Goal: Transaction & Acquisition: Purchase product/service

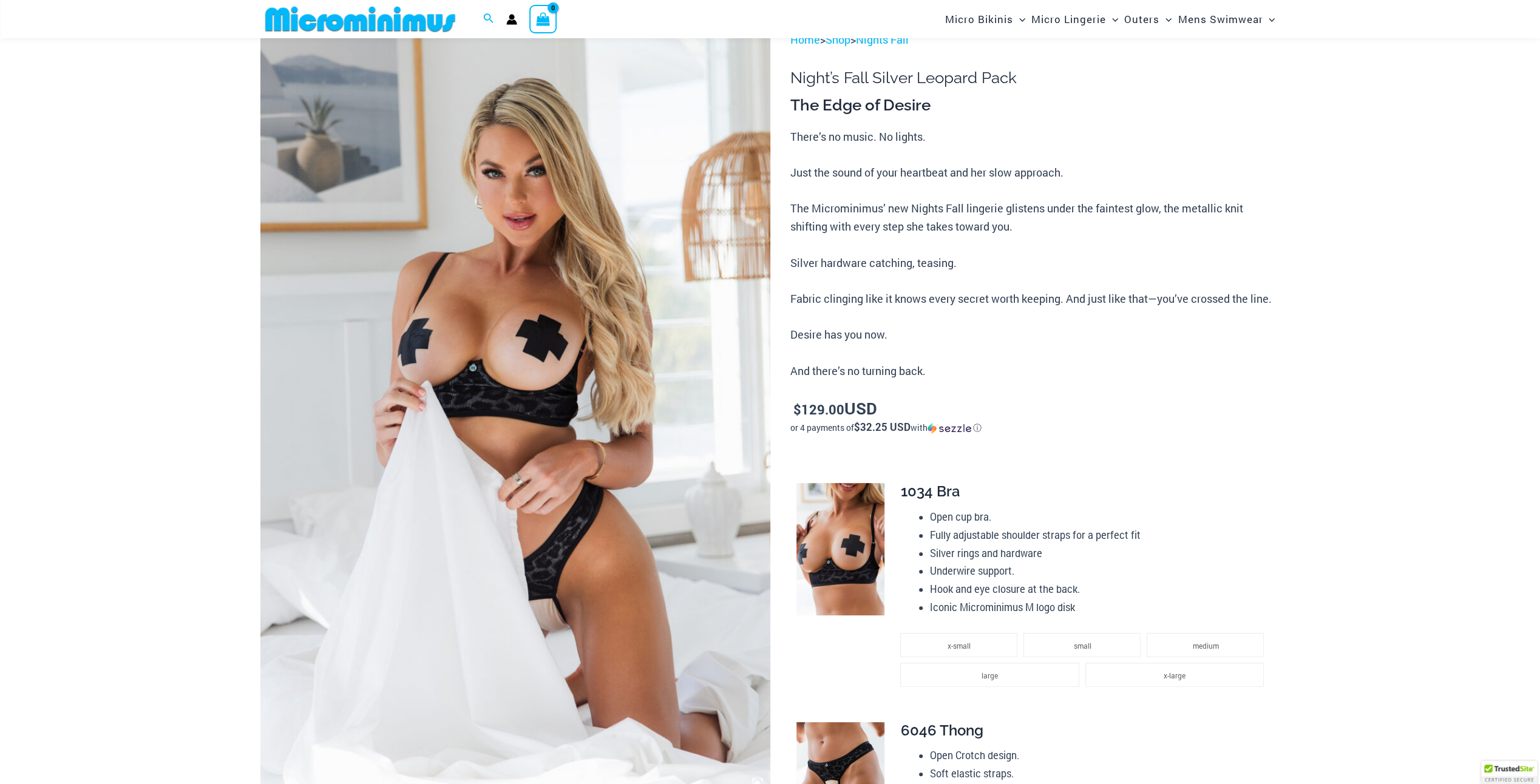
scroll to position [133, 0]
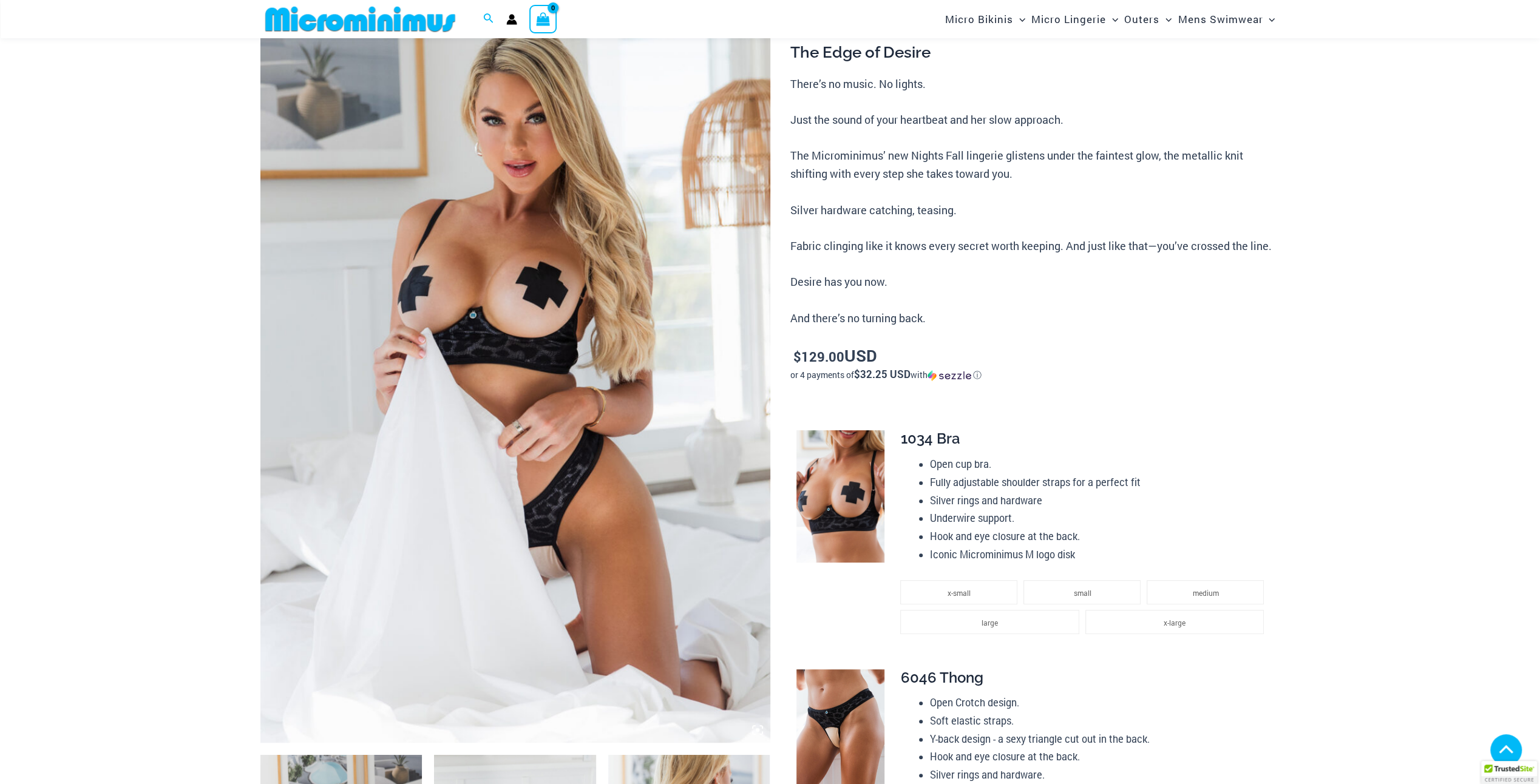
drag, startPoint x: 354, startPoint y: 463, endPoint x: 289, endPoint y: 401, distance: 89.8
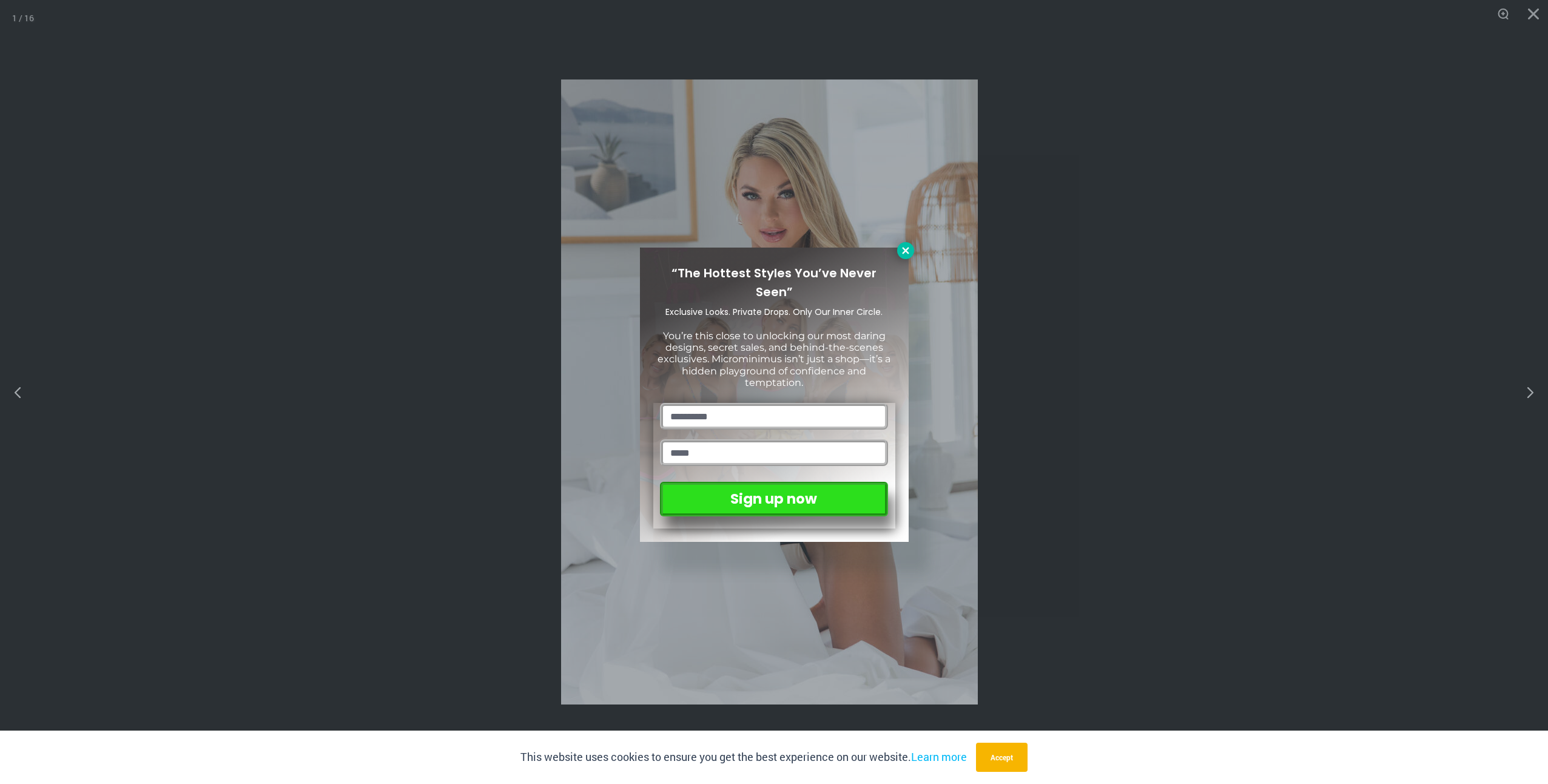
click at [909, 251] on icon at bounding box center [906, 250] width 11 height 11
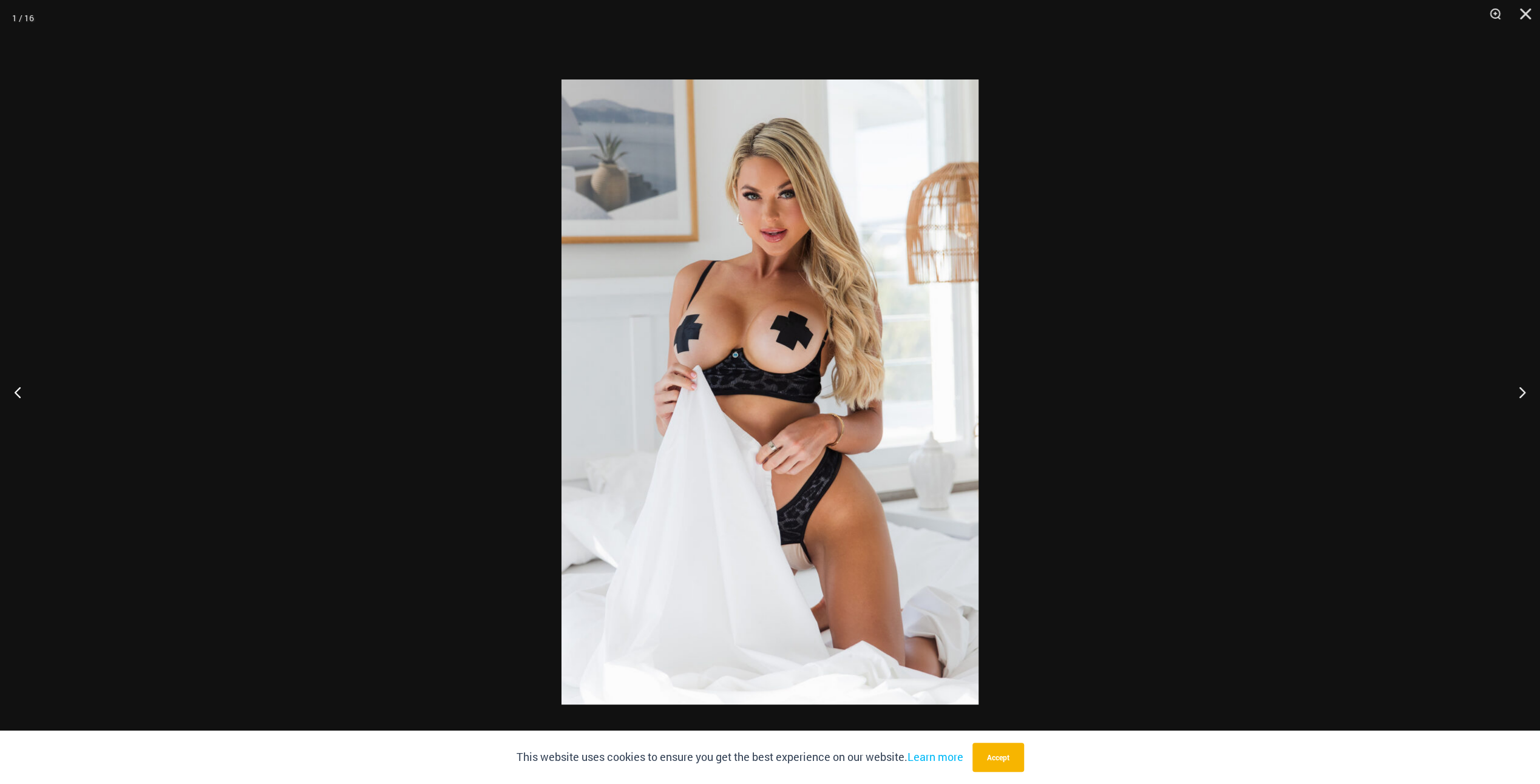
click at [846, 360] on img at bounding box center [769, 392] width 417 height 625
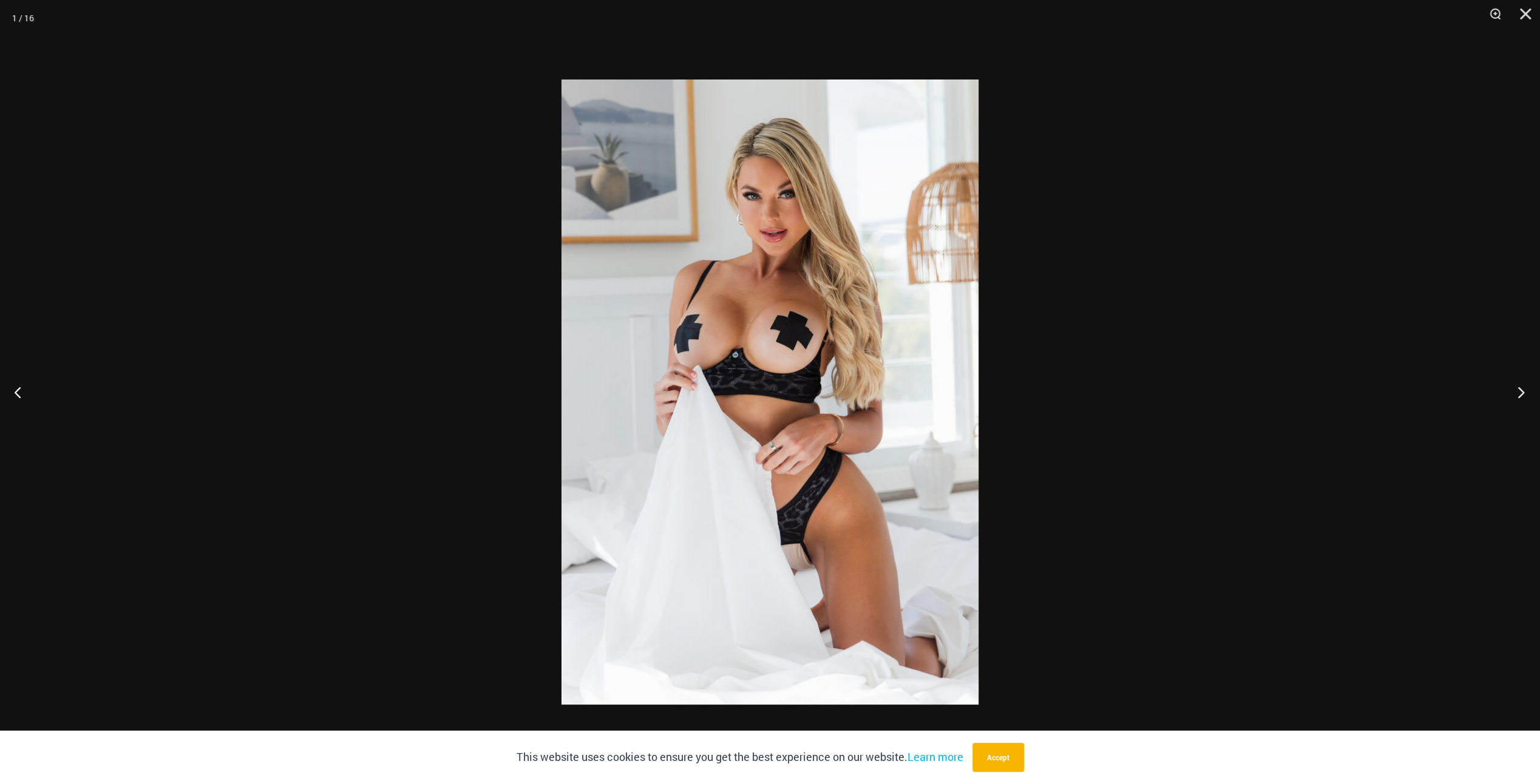
click at [1521, 392] on button "Next" at bounding box center [1517, 392] width 46 height 61
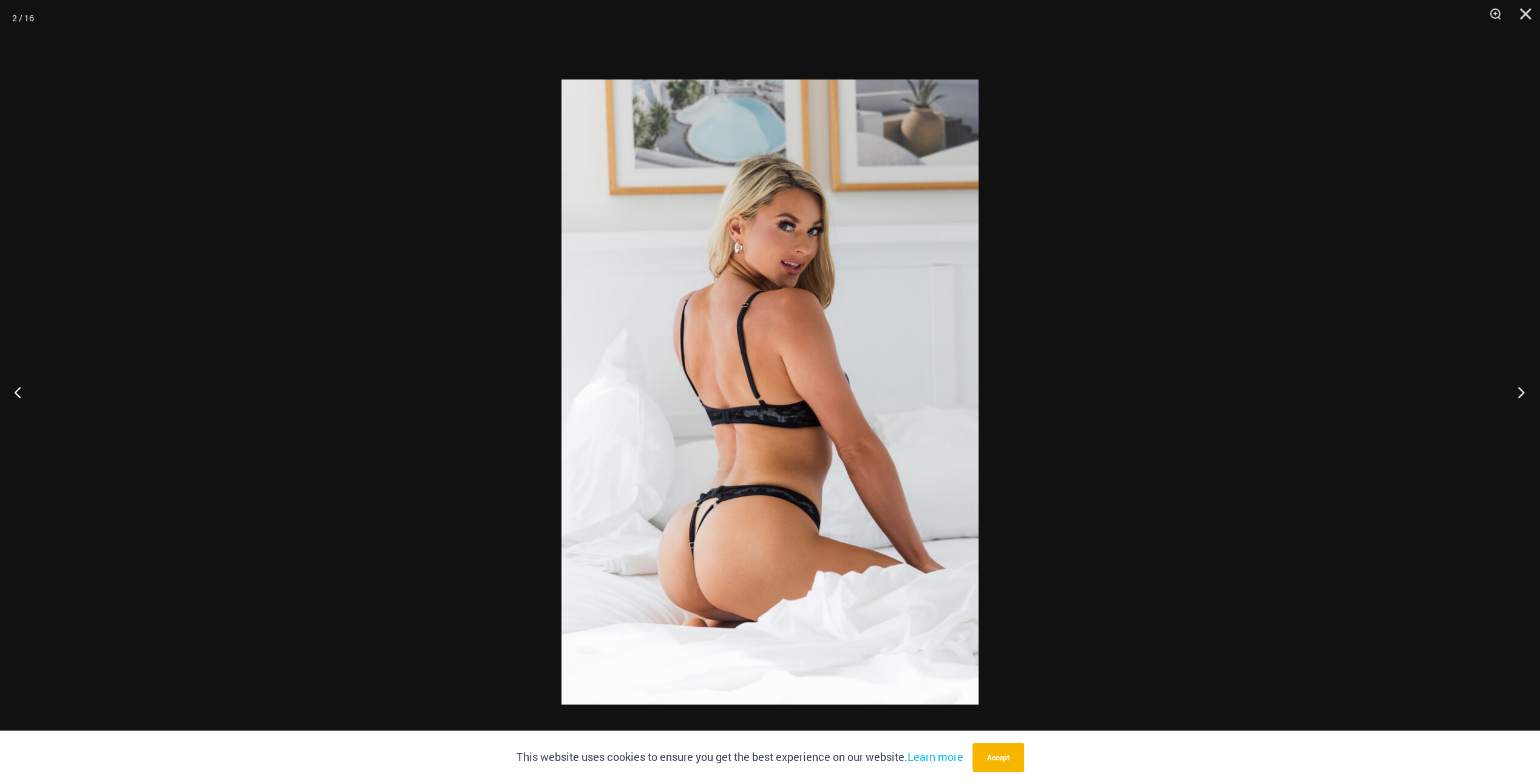
click at [1521, 392] on button "Next" at bounding box center [1517, 392] width 46 height 61
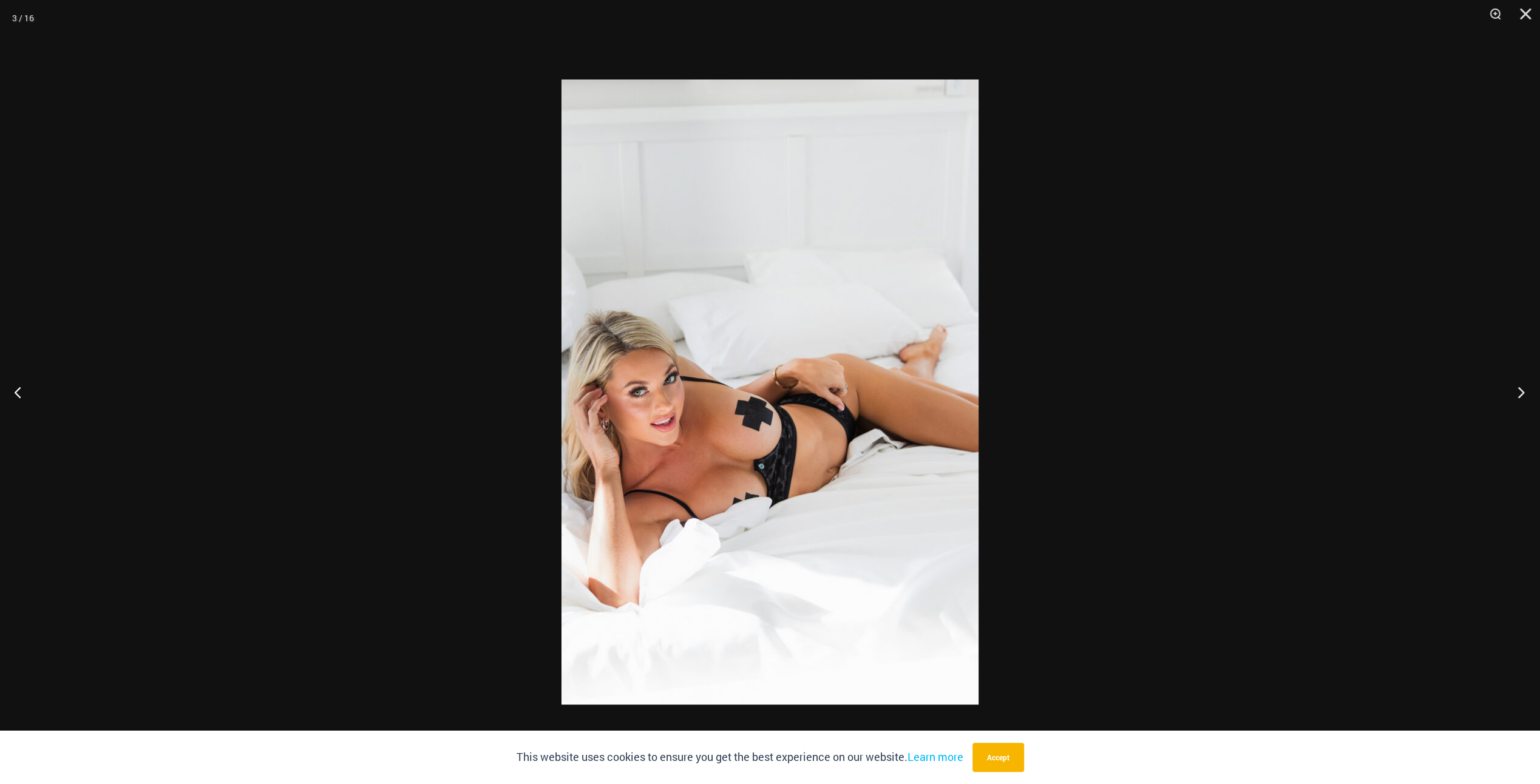
click at [1521, 392] on button "Next" at bounding box center [1517, 392] width 46 height 61
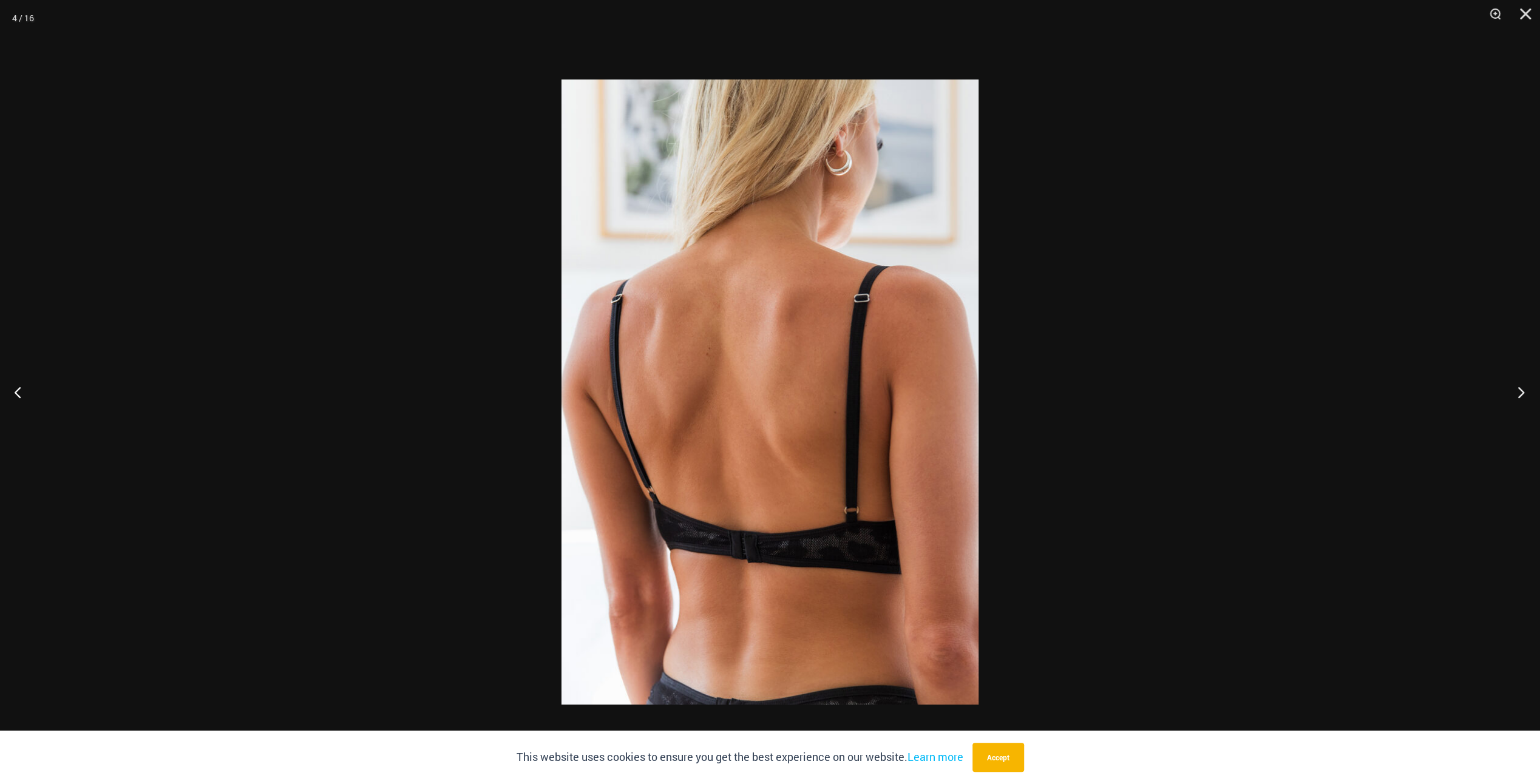
click at [1521, 392] on button "Next" at bounding box center [1517, 392] width 46 height 61
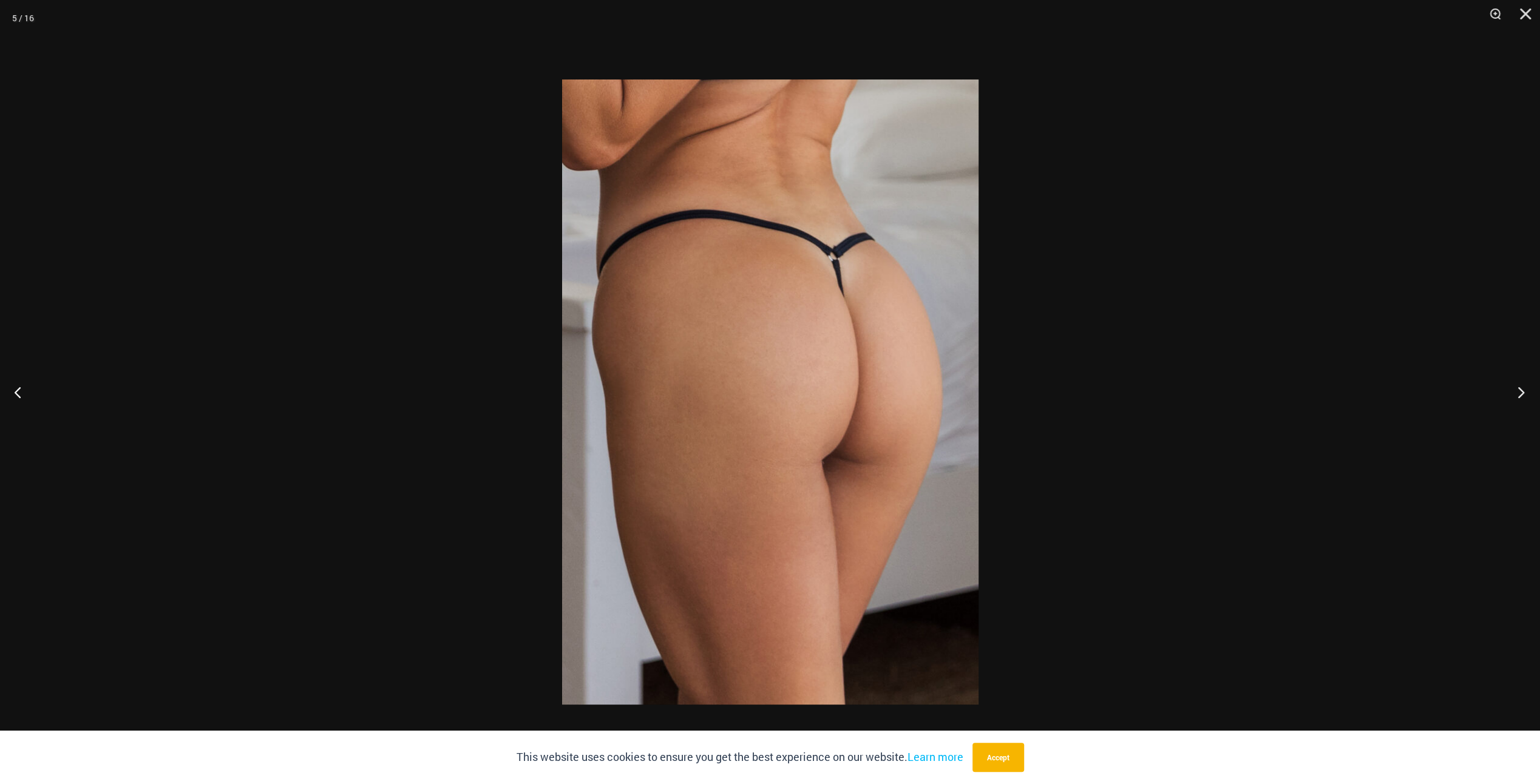
click at [1521, 392] on button "Next" at bounding box center [1517, 392] width 46 height 61
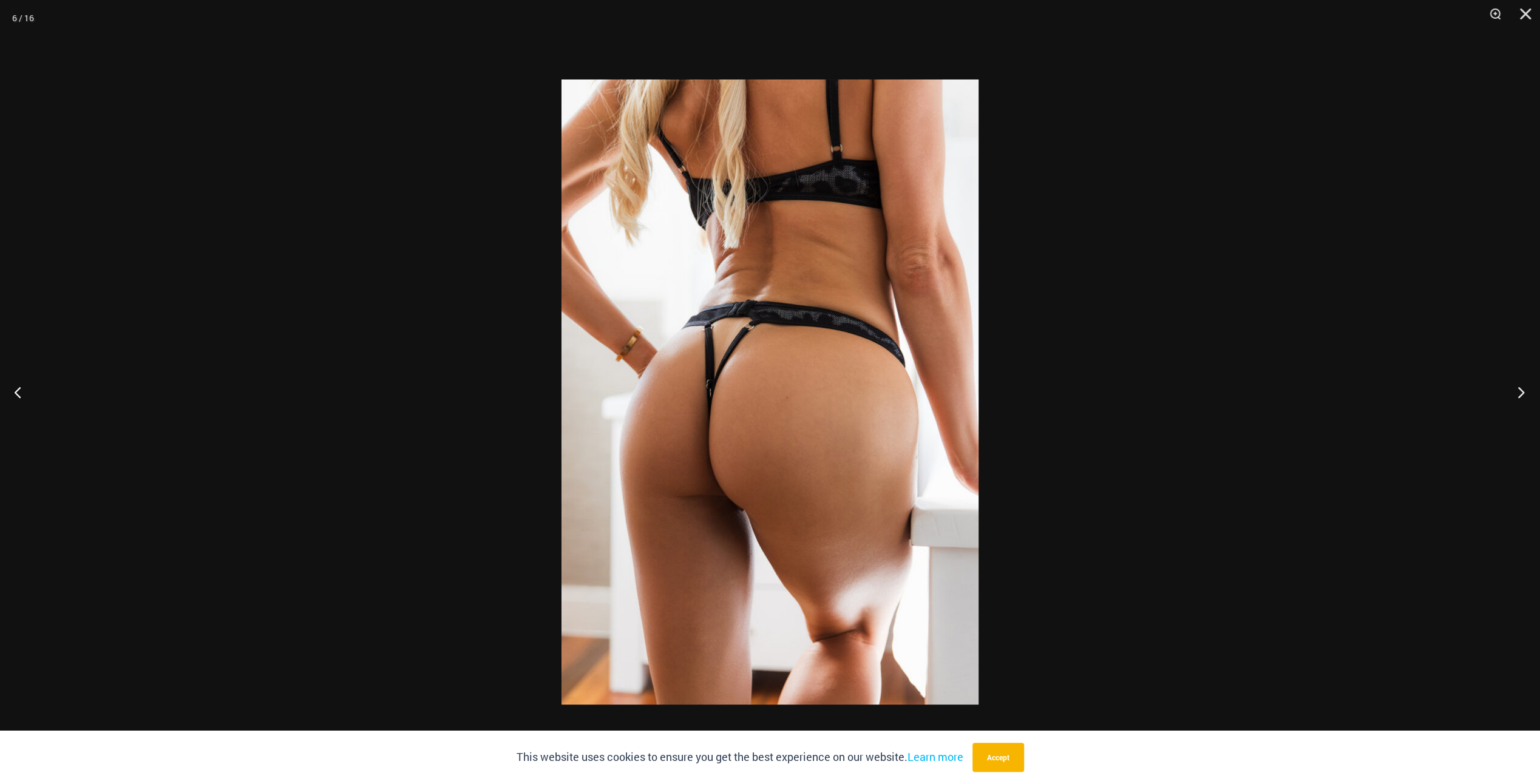
click at [1521, 392] on button "Next" at bounding box center [1517, 392] width 46 height 61
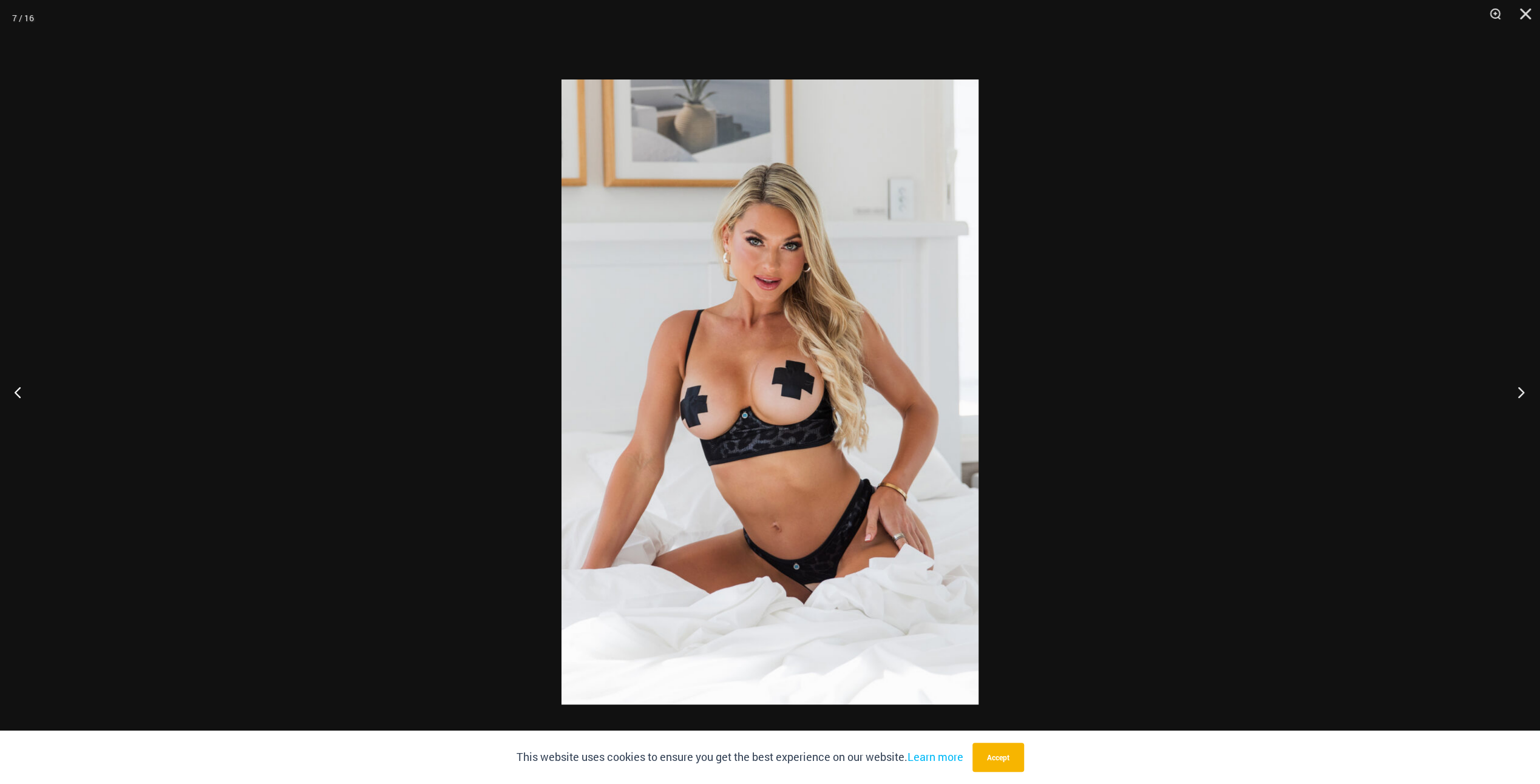
click at [1521, 392] on button "Next" at bounding box center [1517, 392] width 46 height 61
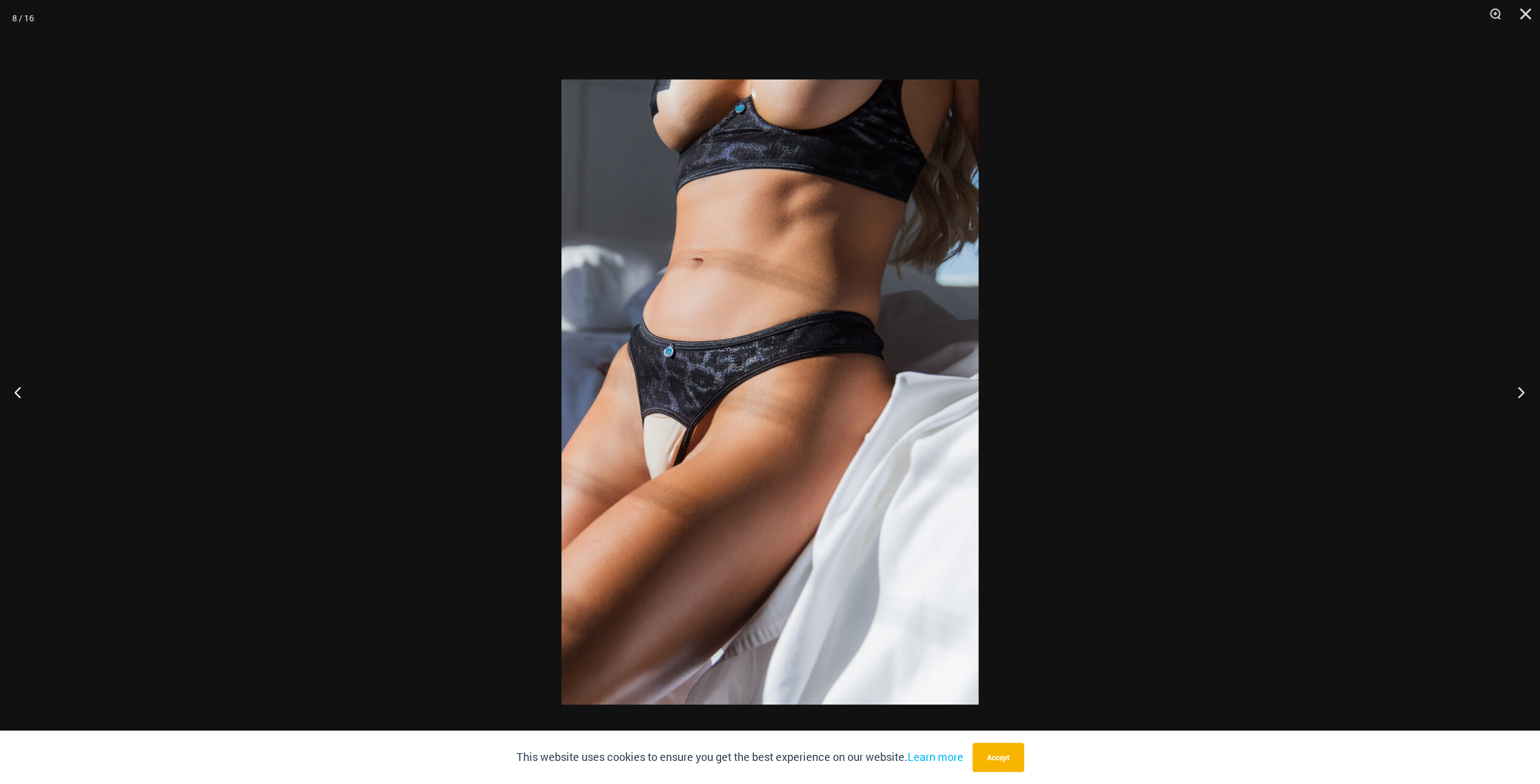
click at [1521, 392] on button "Next" at bounding box center [1517, 392] width 46 height 61
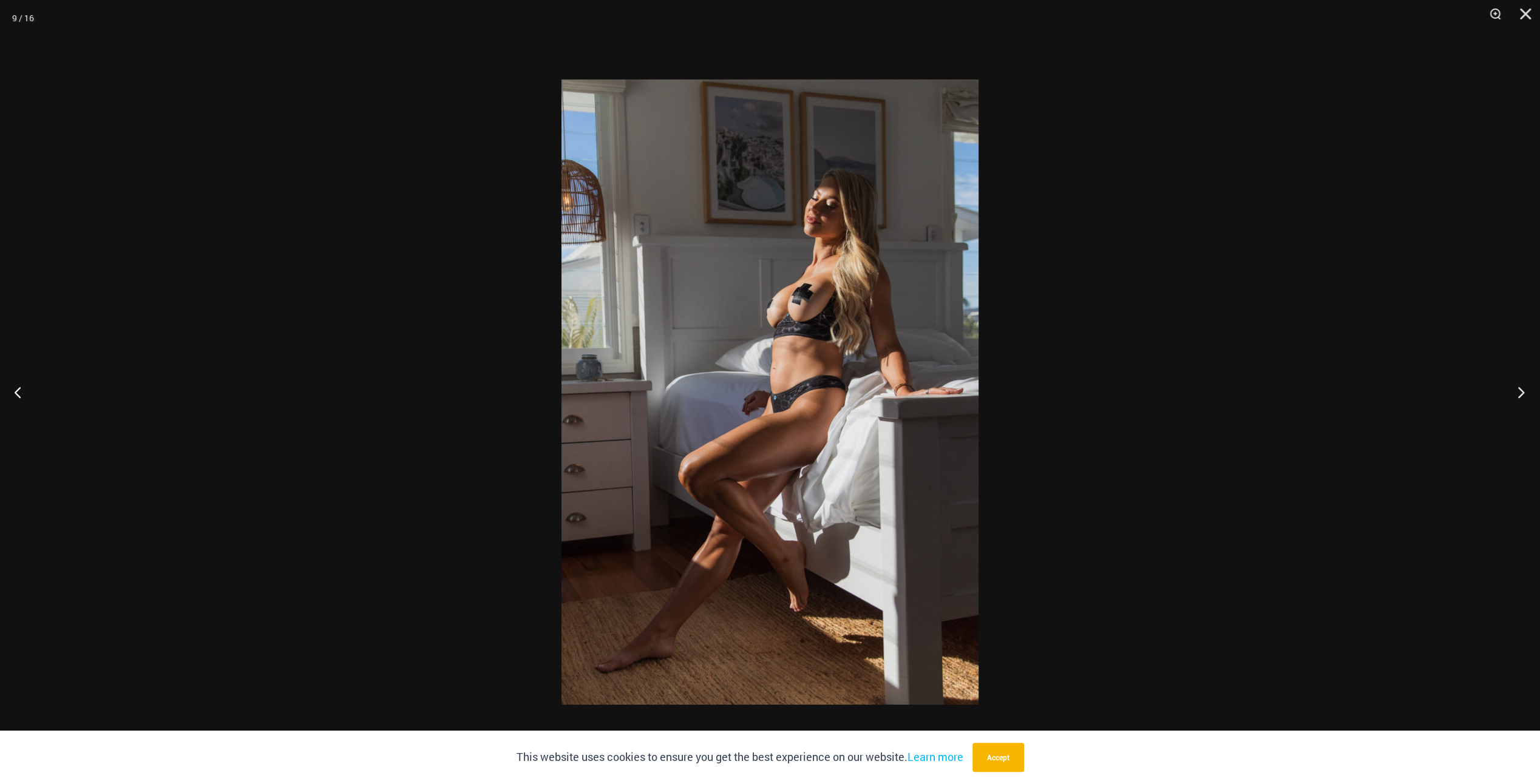
click at [1521, 392] on button "Next" at bounding box center [1517, 392] width 46 height 61
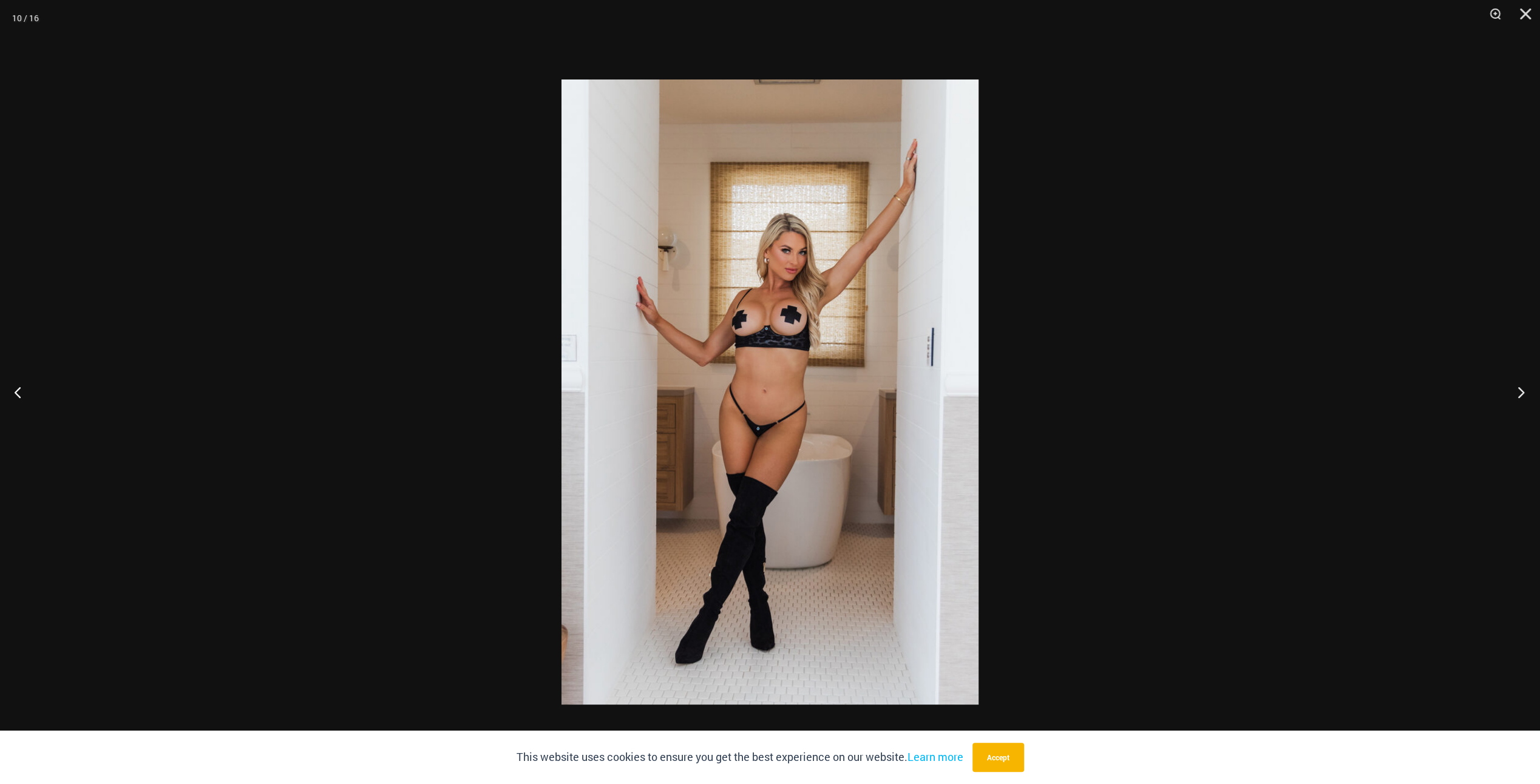
click at [1521, 392] on button "Next" at bounding box center [1517, 392] width 46 height 61
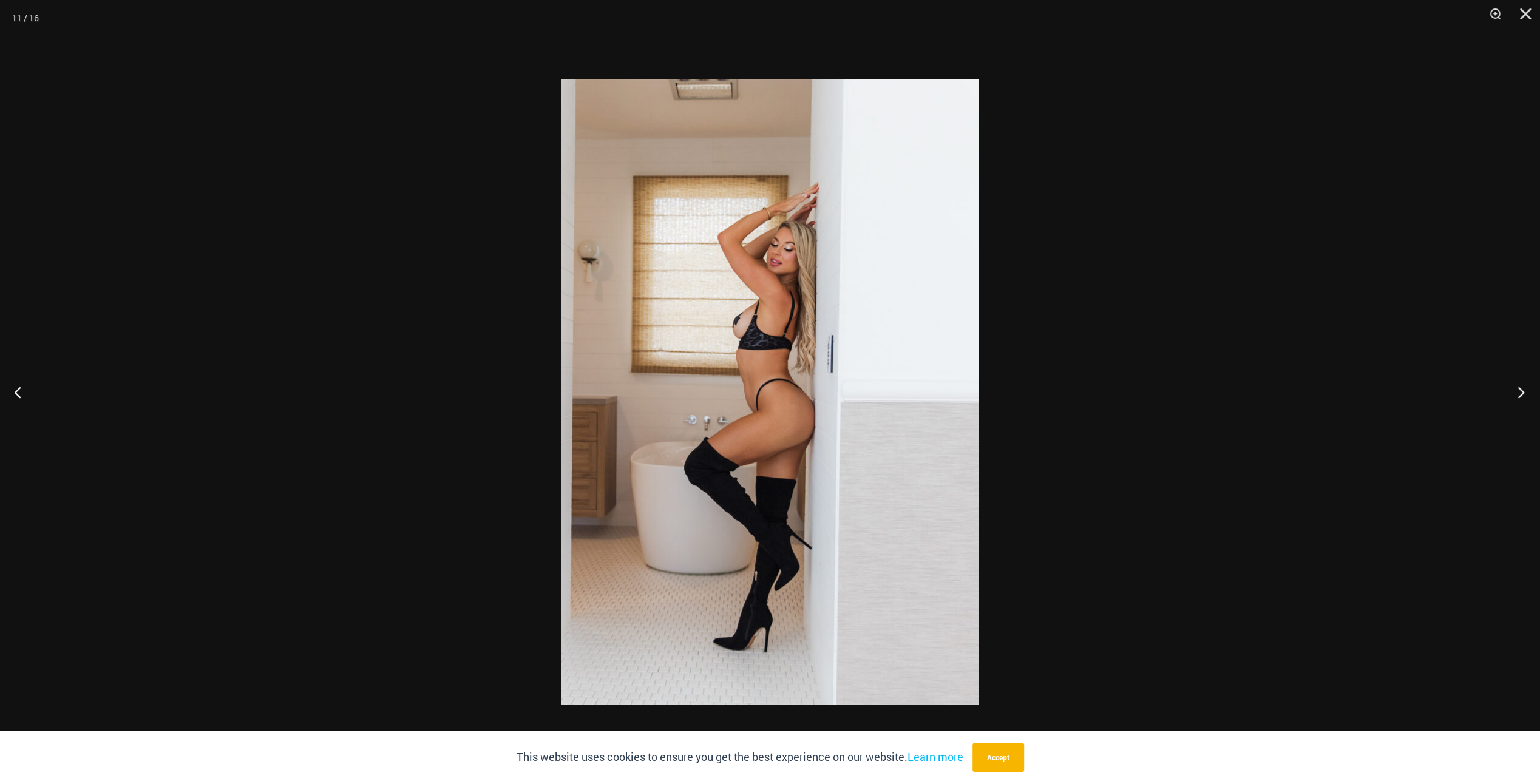
click at [1521, 392] on button "Next" at bounding box center [1517, 392] width 46 height 61
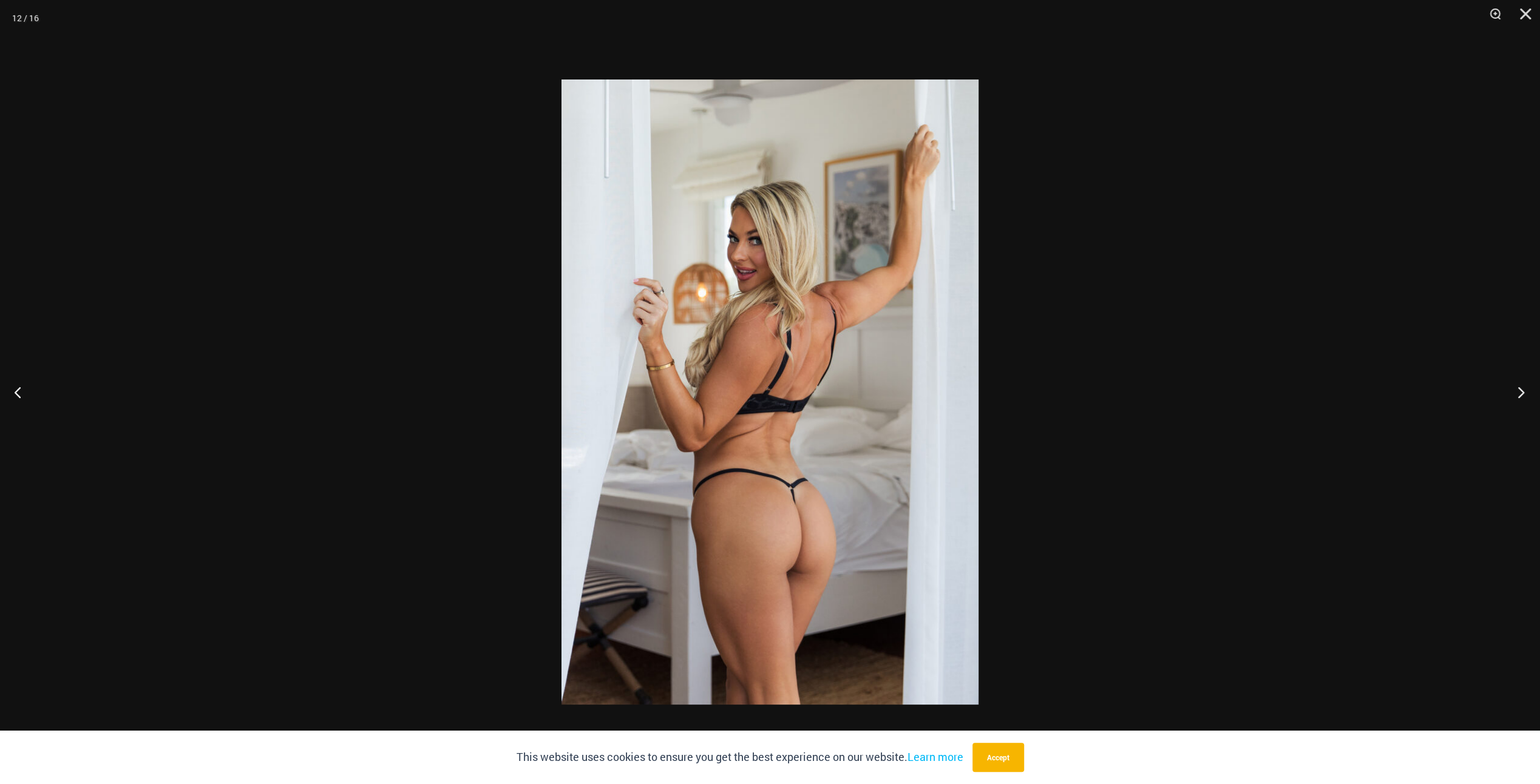
click at [1521, 392] on button "Next" at bounding box center [1517, 392] width 46 height 61
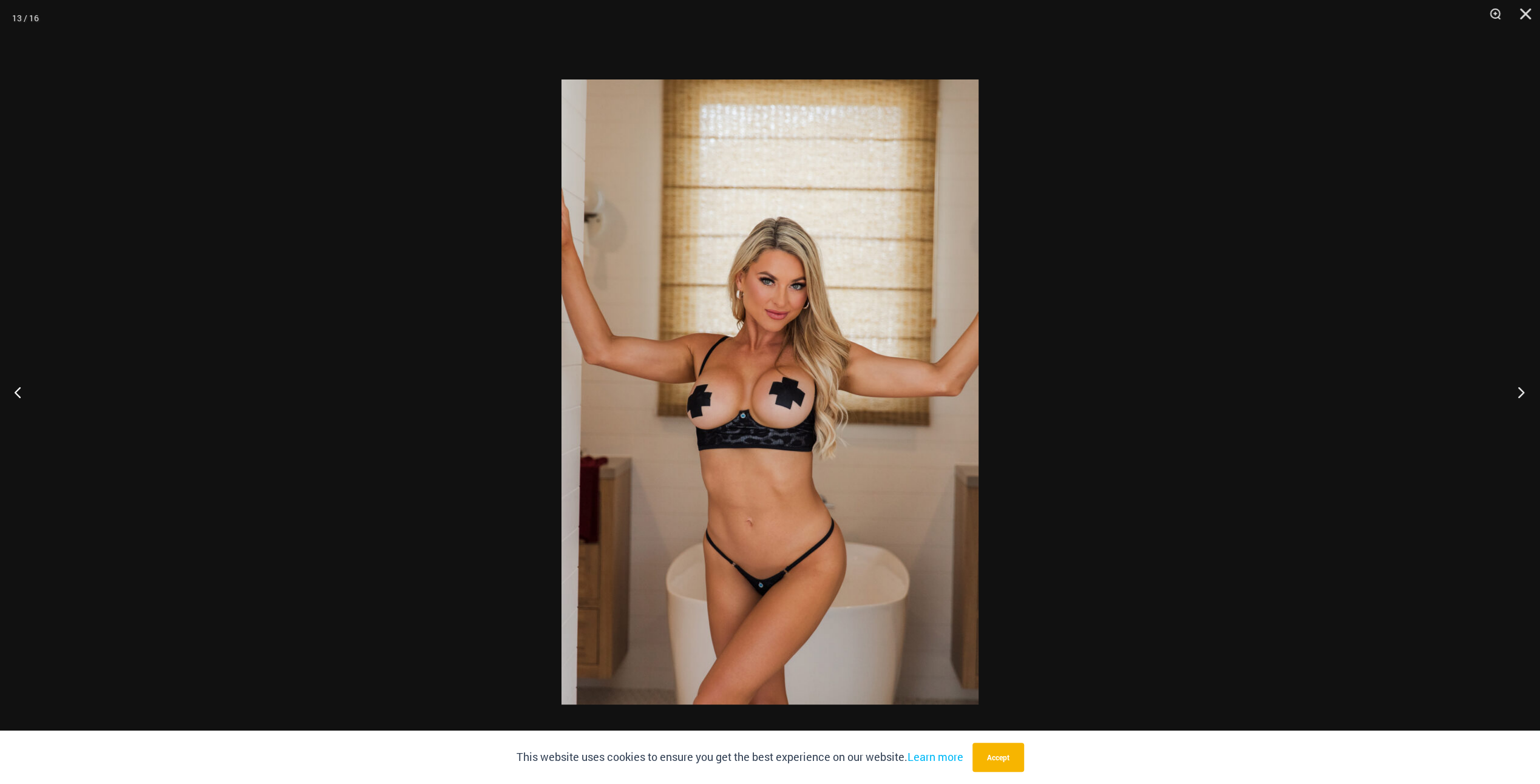
click at [1521, 392] on button "Next" at bounding box center [1517, 392] width 46 height 61
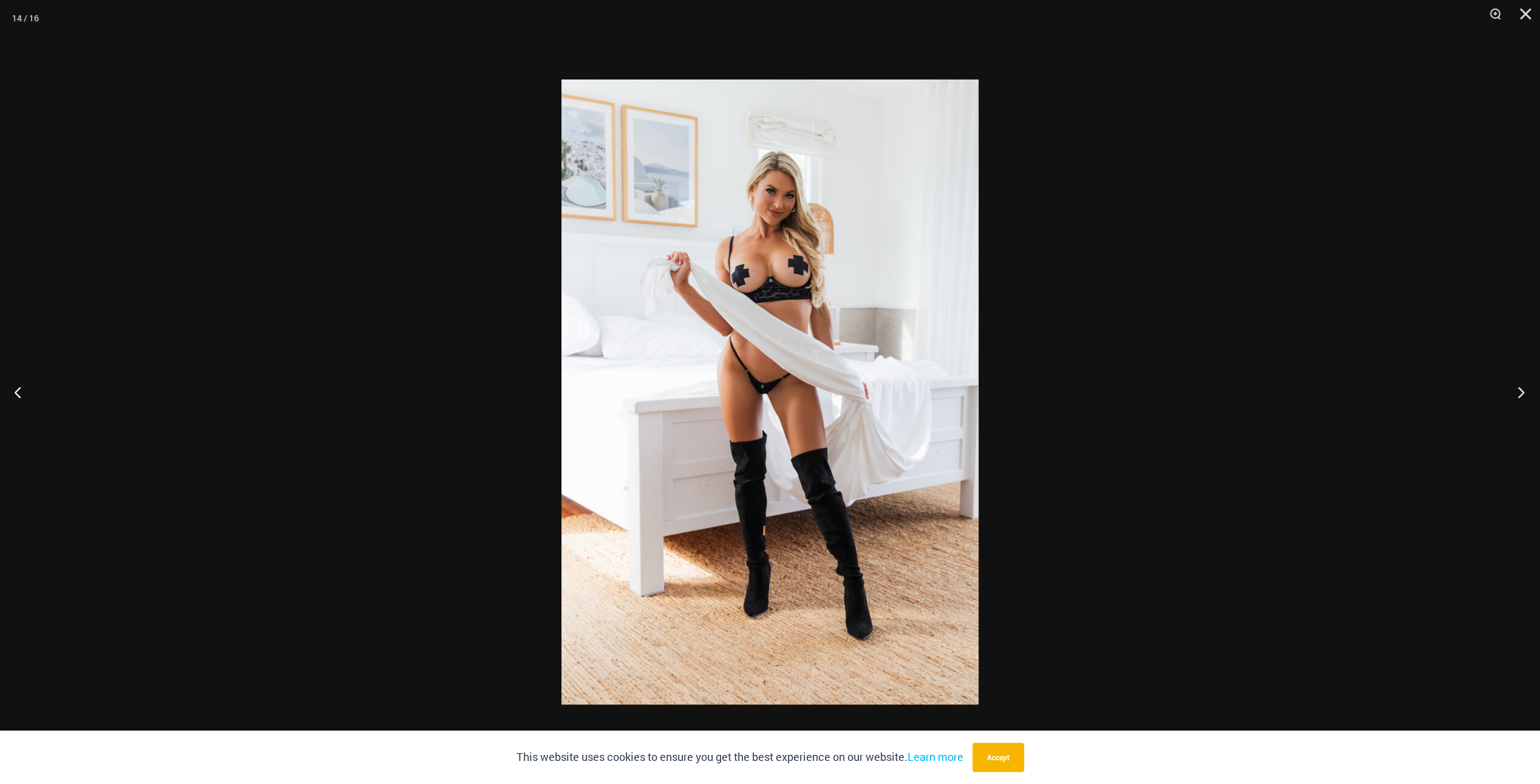
click at [1521, 393] on button "Next" at bounding box center [1517, 392] width 46 height 61
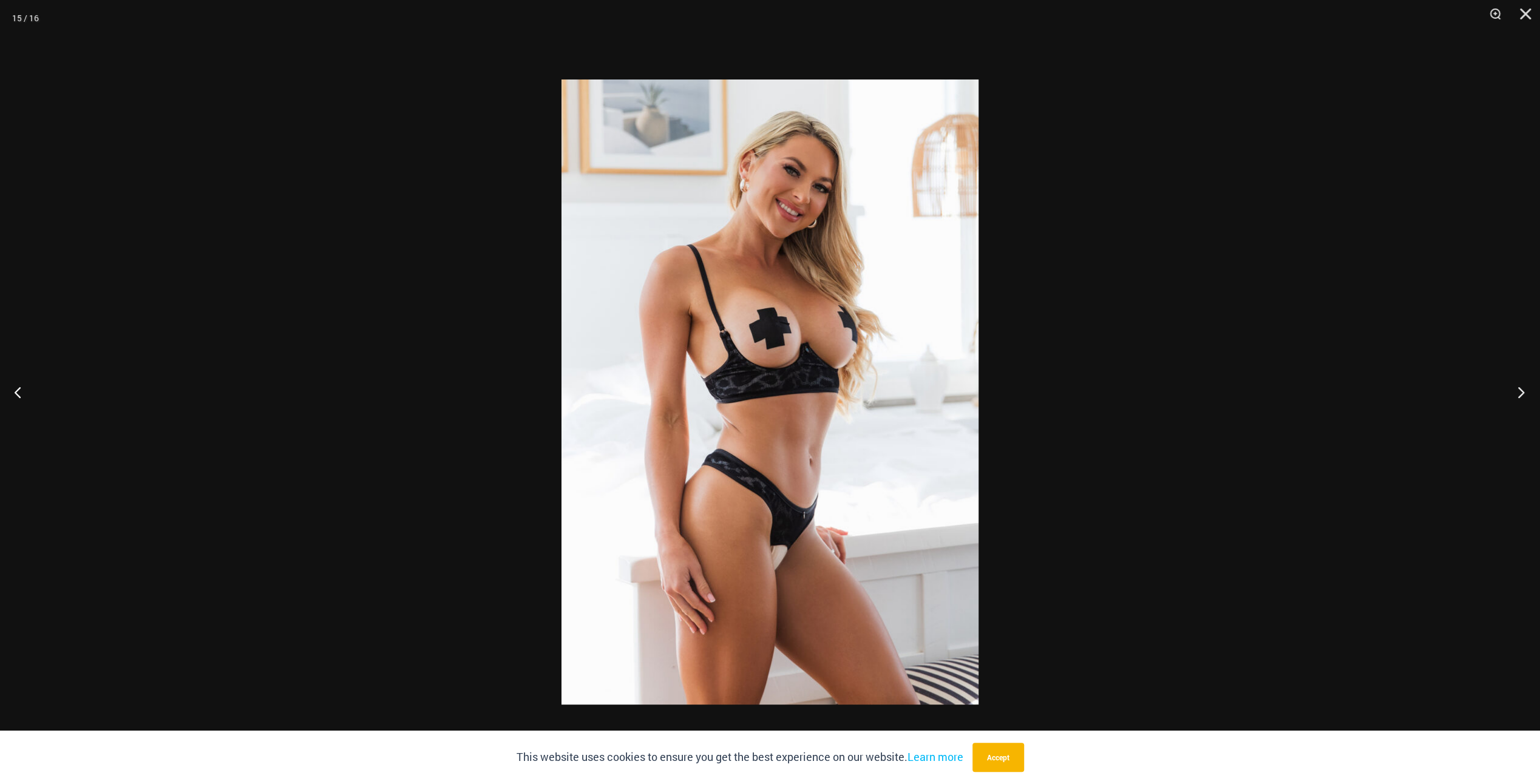
click at [1521, 393] on button "Next" at bounding box center [1517, 392] width 46 height 61
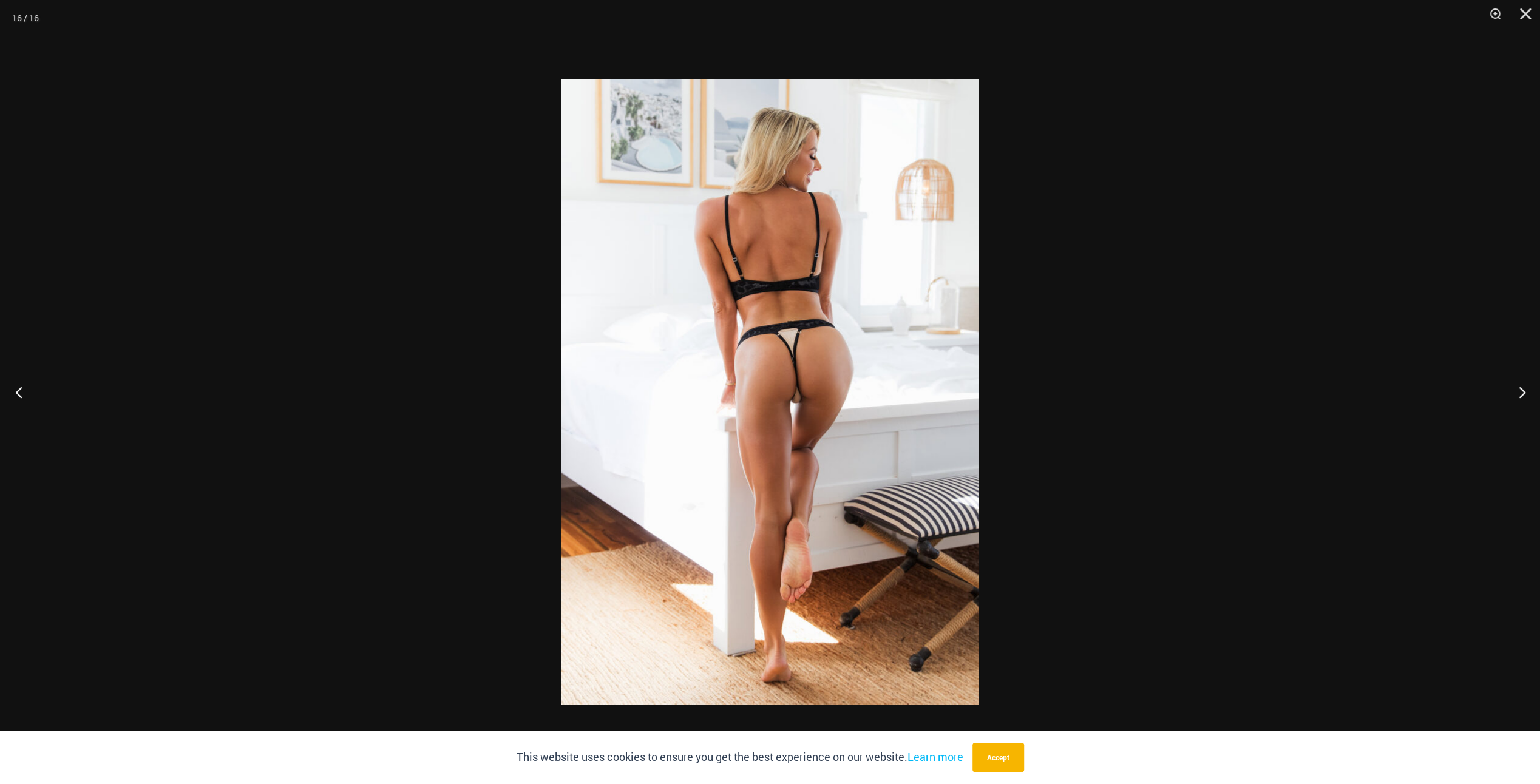
click at [21, 393] on button "Previous" at bounding box center [23, 392] width 46 height 61
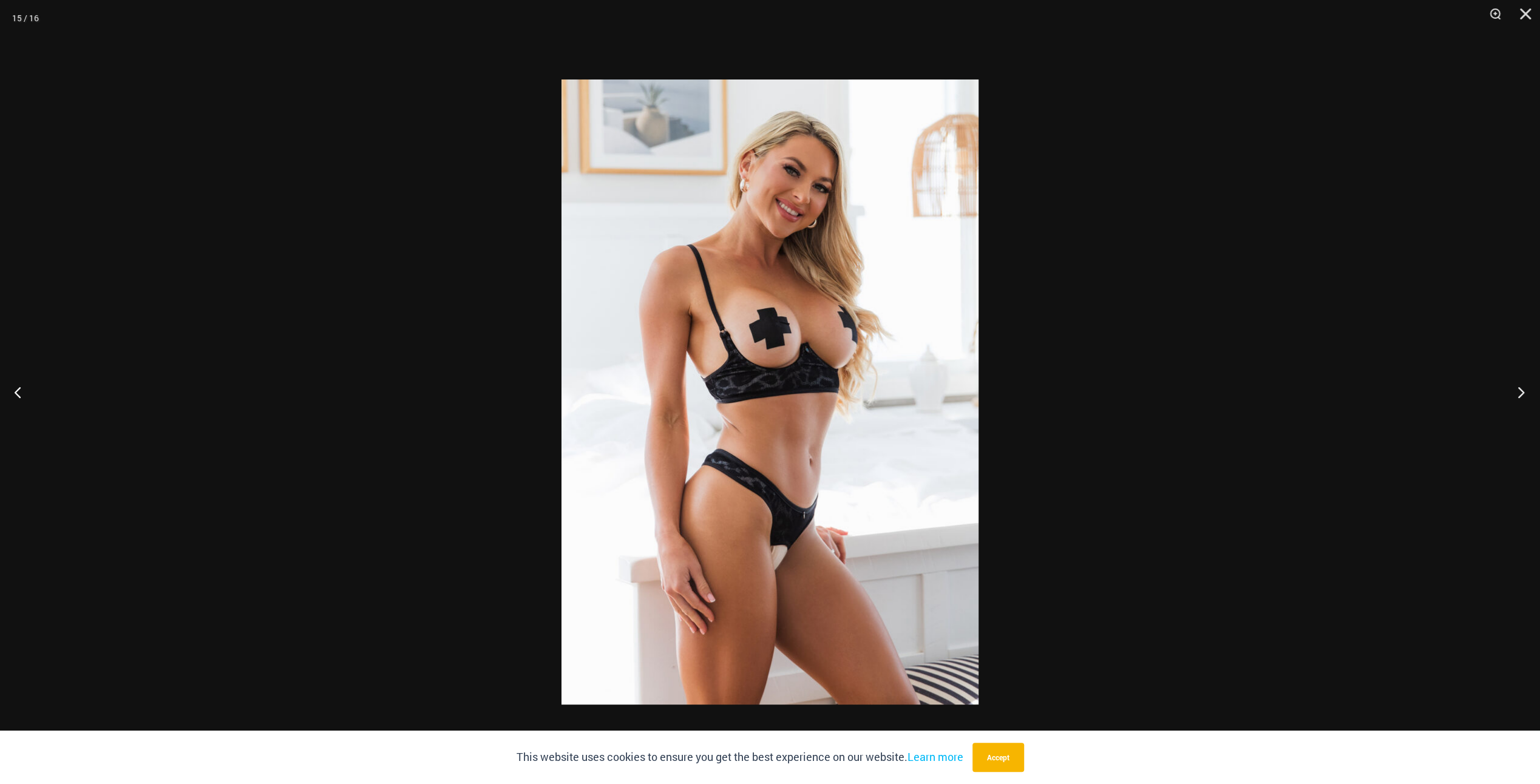
click at [1521, 394] on button "Next" at bounding box center [1517, 392] width 46 height 61
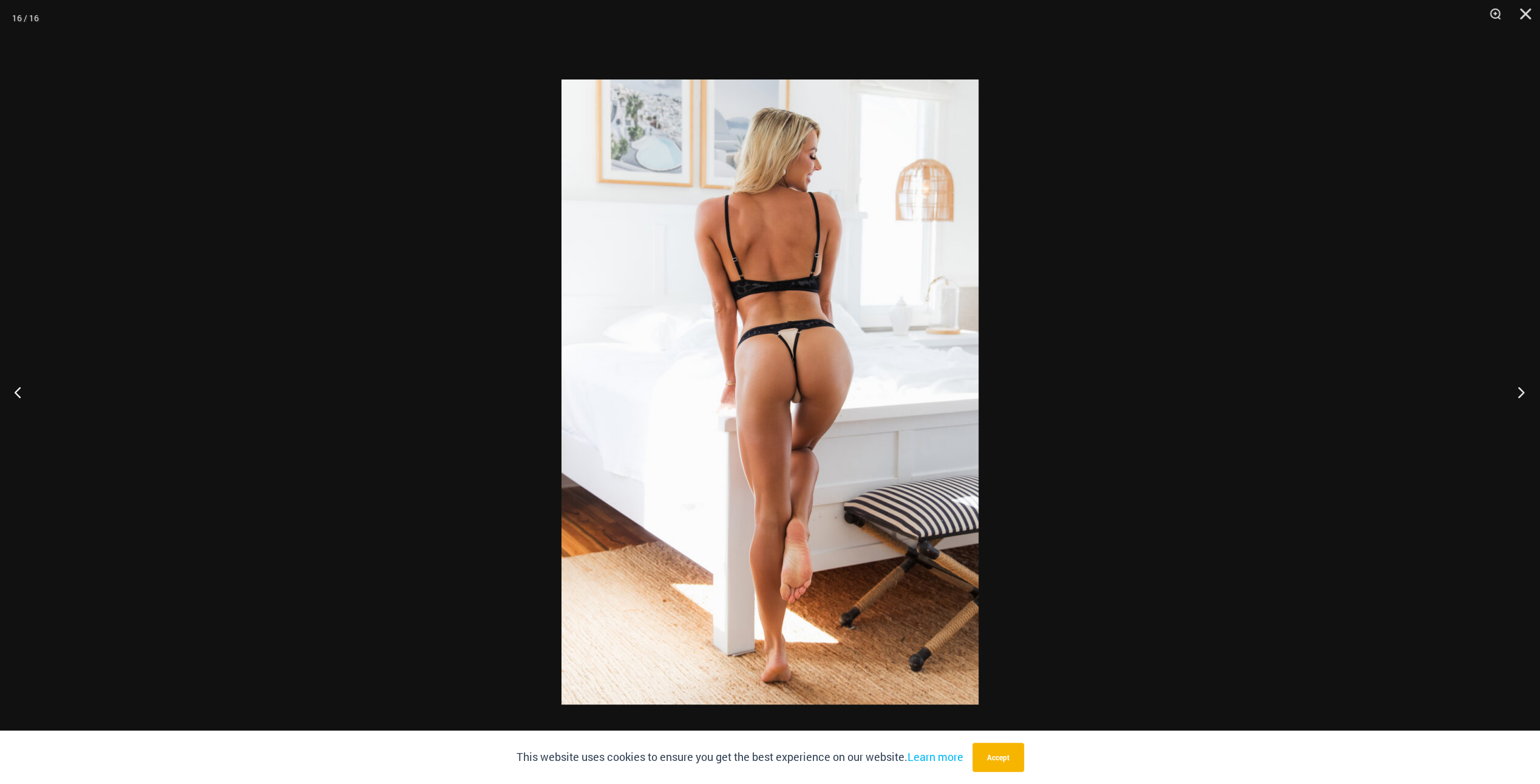
click at [1521, 394] on button "Next" at bounding box center [1517, 392] width 46 height 61
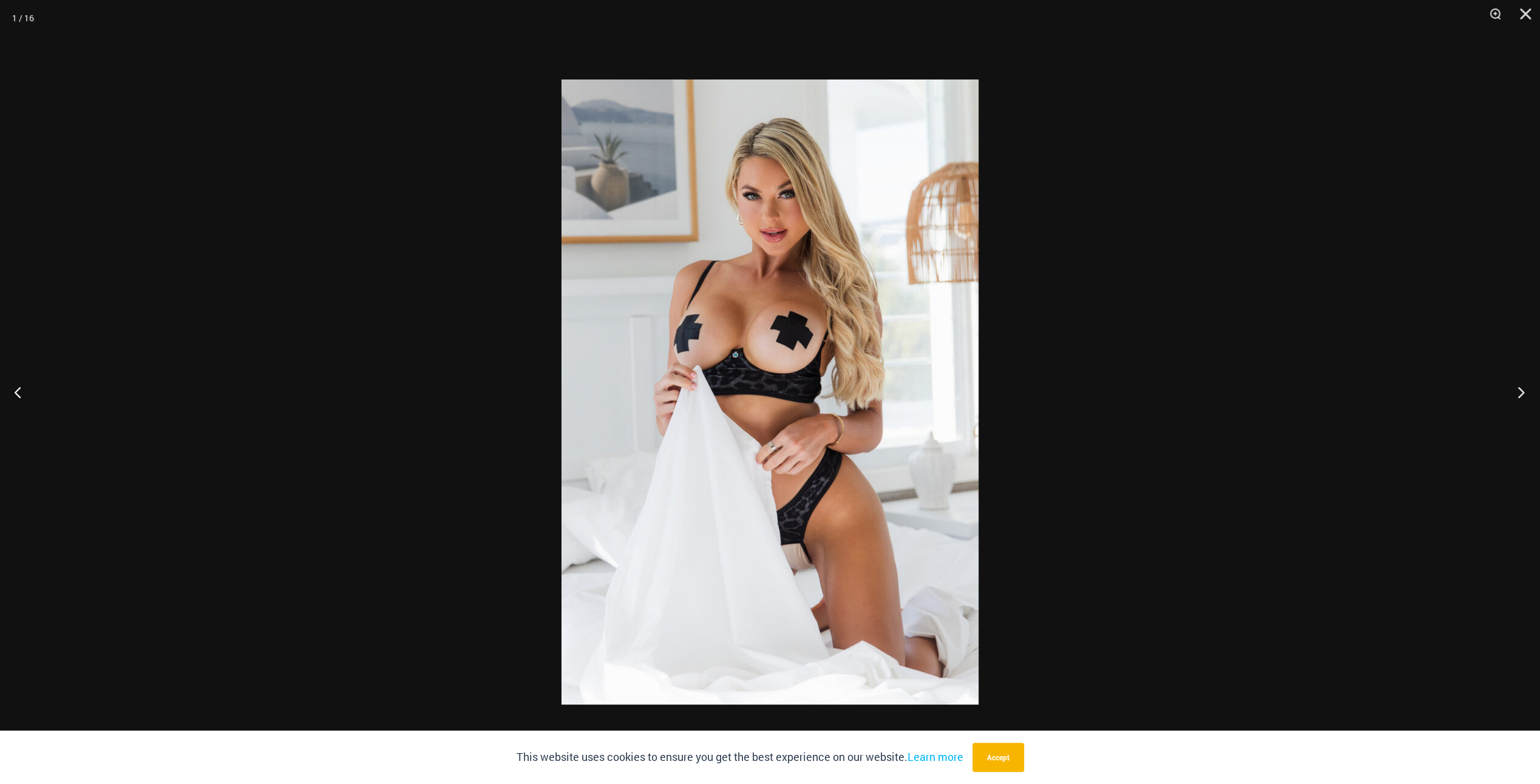
click at [1521, 394] on button "Next" at bounding box center [1517, 392] width 46 height 61
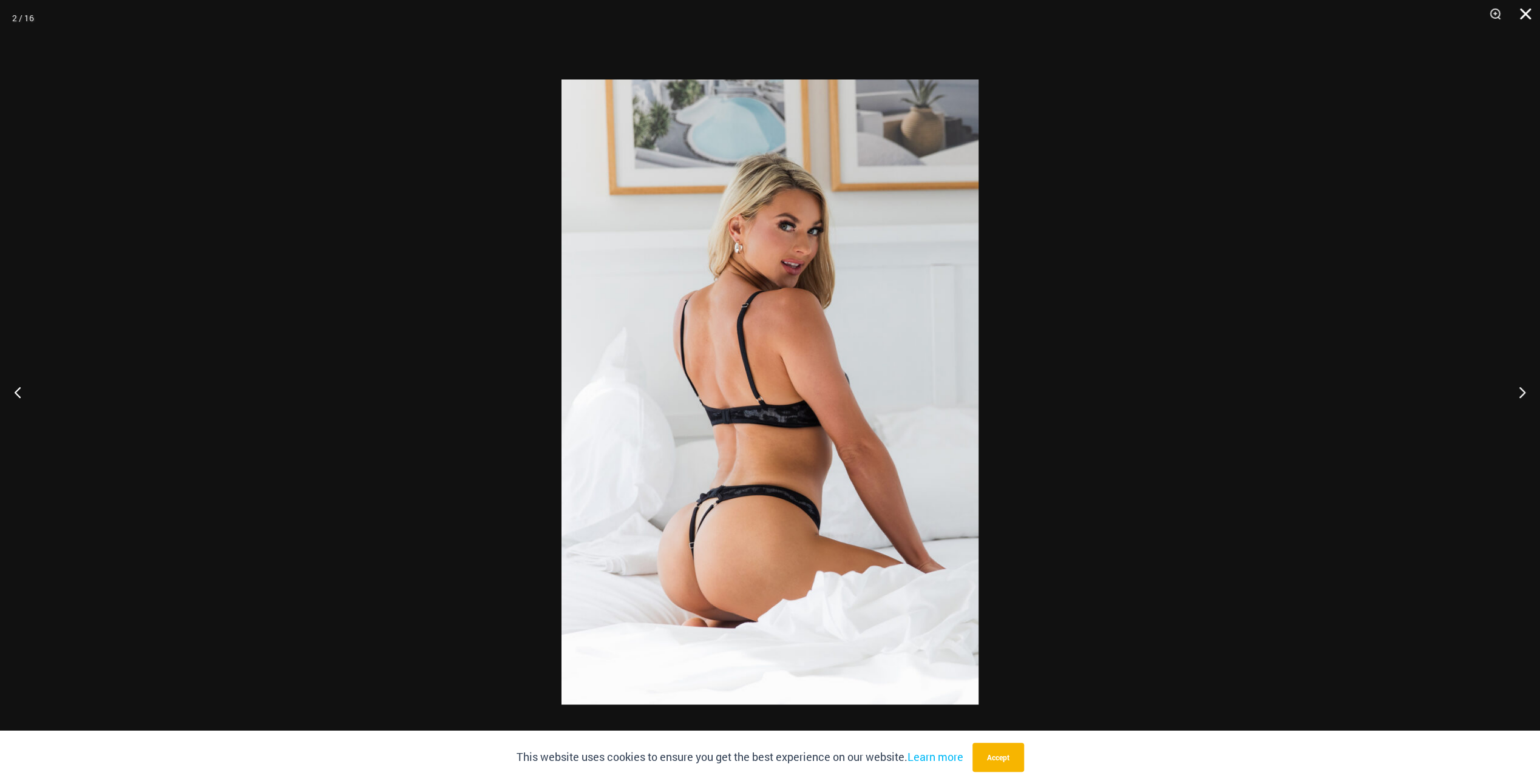
click at [1527, 11] on button "Close" at bounding box center [1521, 18] width 30 height 36
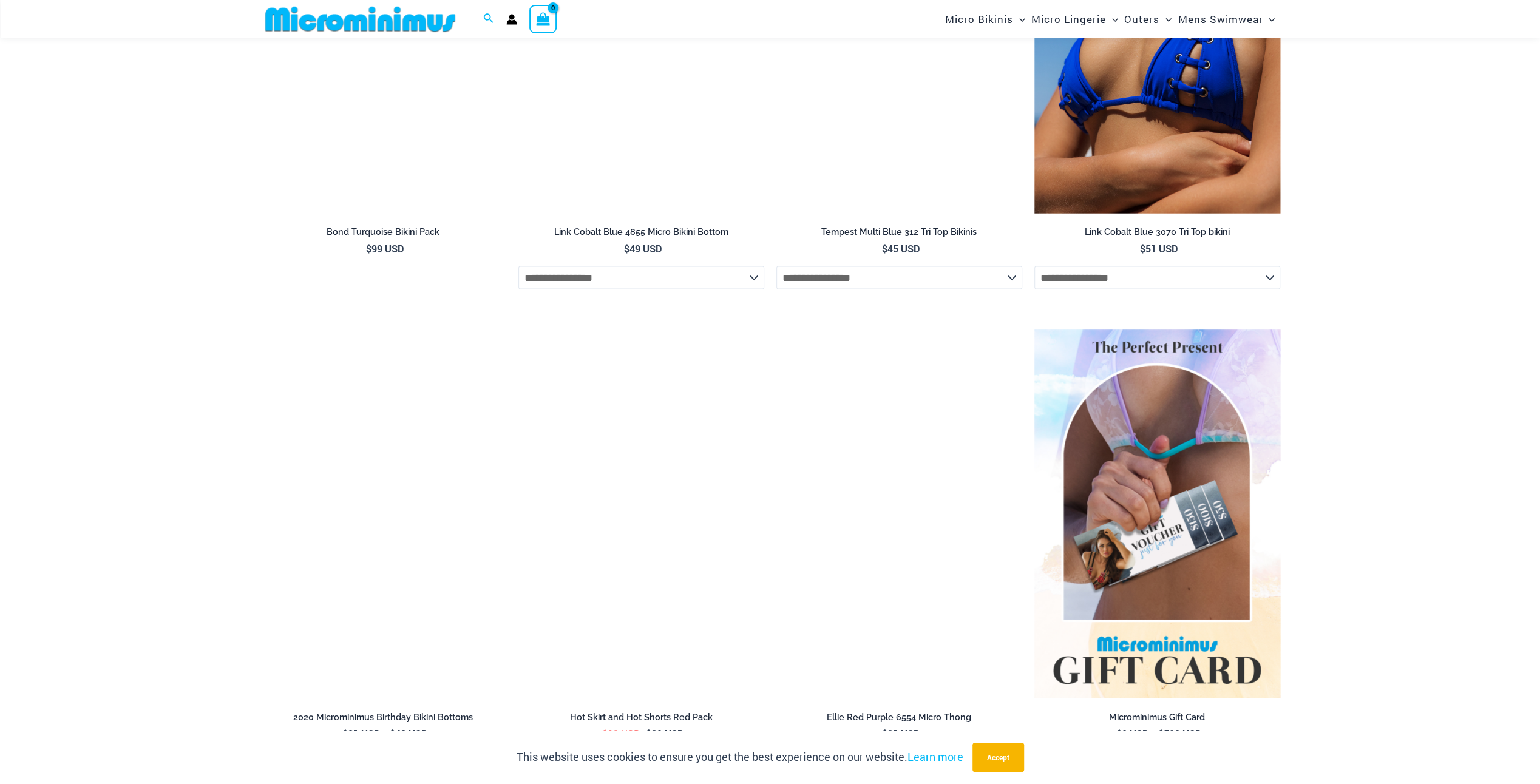
scroll to position [2438, 0]
